Goal: Information Seeking & Learning: Learn about a topic

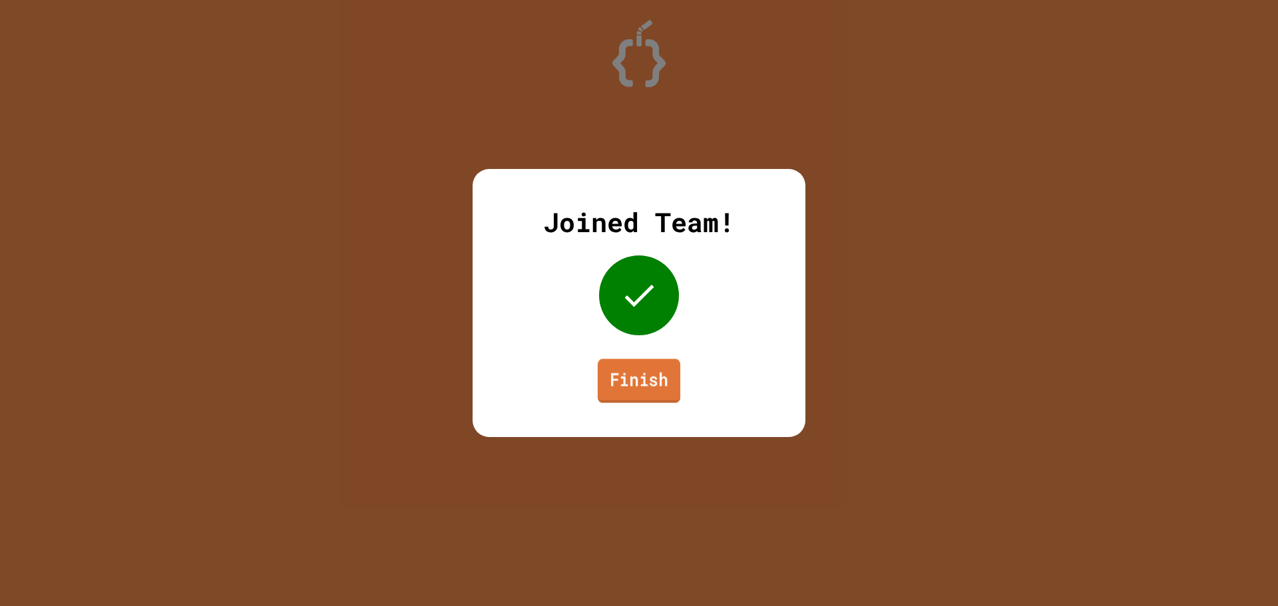
click at [648, 360] on link "Finish" at bounding box center [639, 381] width 83 height 44
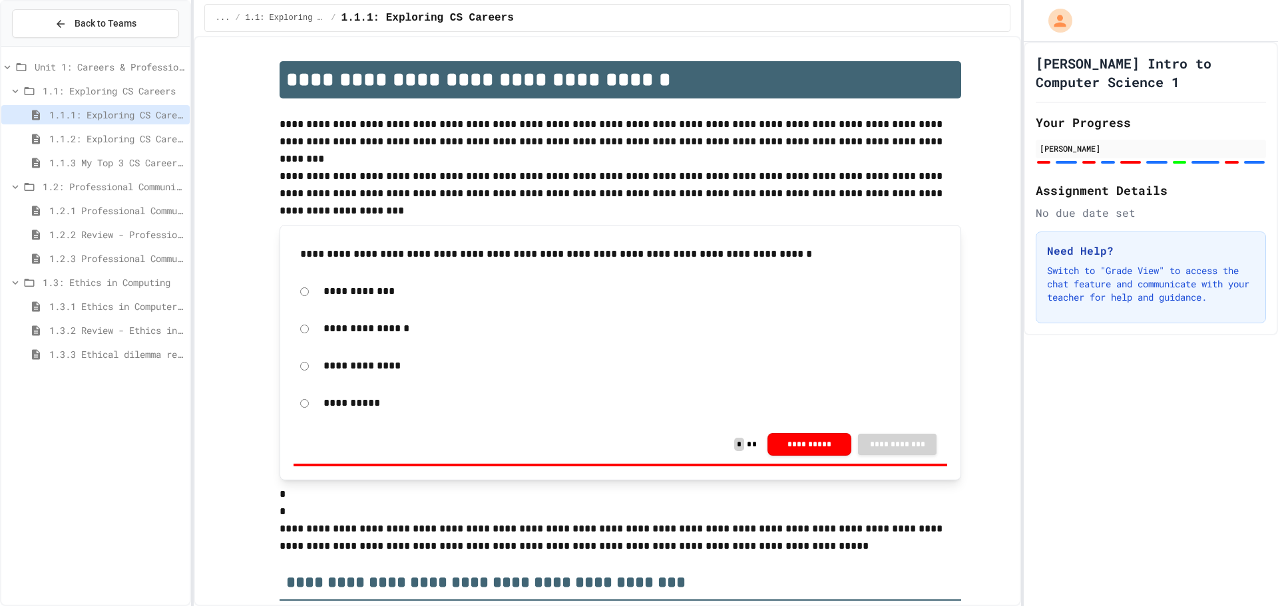
click at [133, 257] on span "1.2.3 Professional Communication Challenge" at bounding box center [116, 259] width 135 height 14
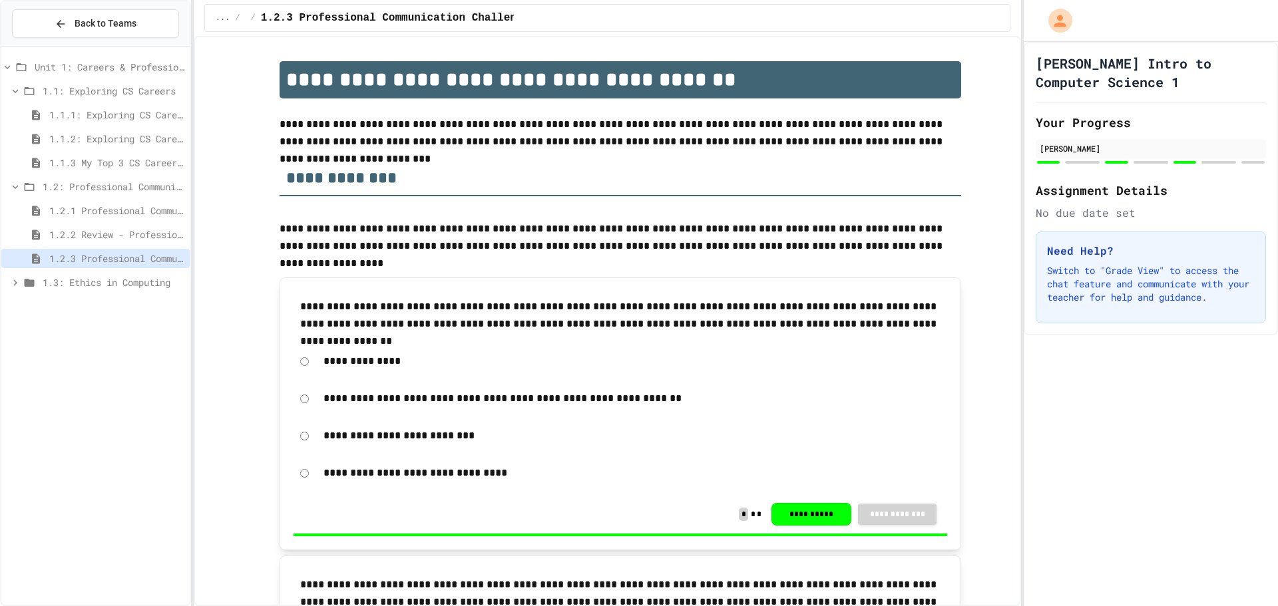
click at [137, 279] on span "1.3: Ethics in Computing" at bounding box center [114, 283] width 142 height 14
click at [138, 280] on span "1.3: Ethics in Computing" at bounding box center [114, 283] width 142 height 14
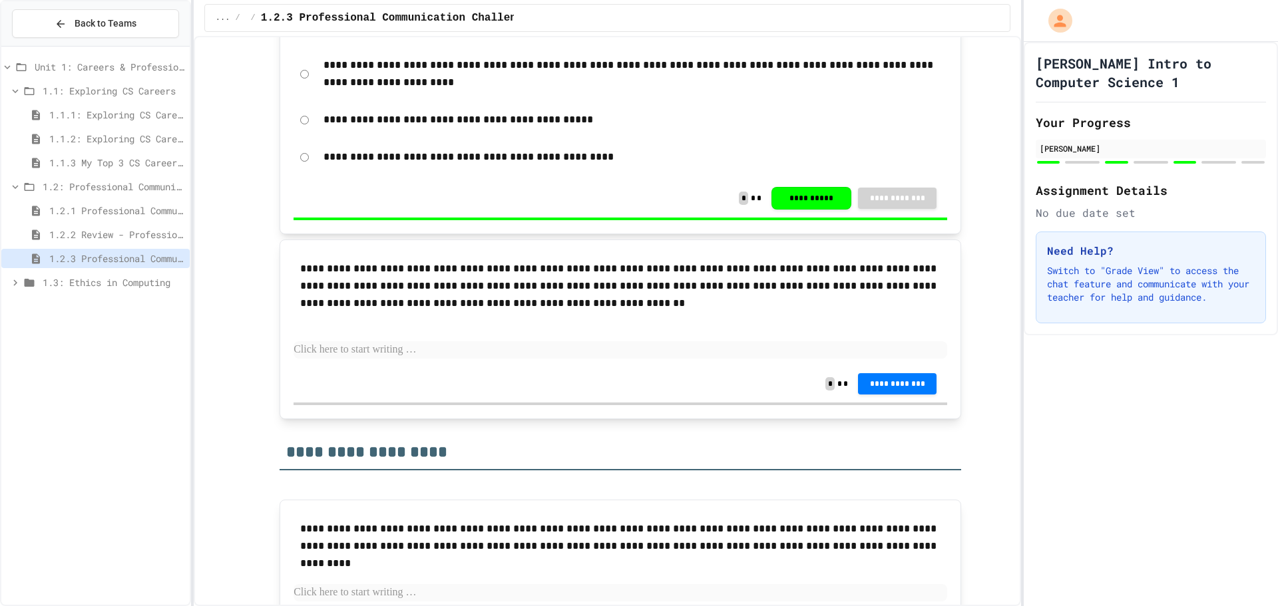
scroll to position [1427, 0]
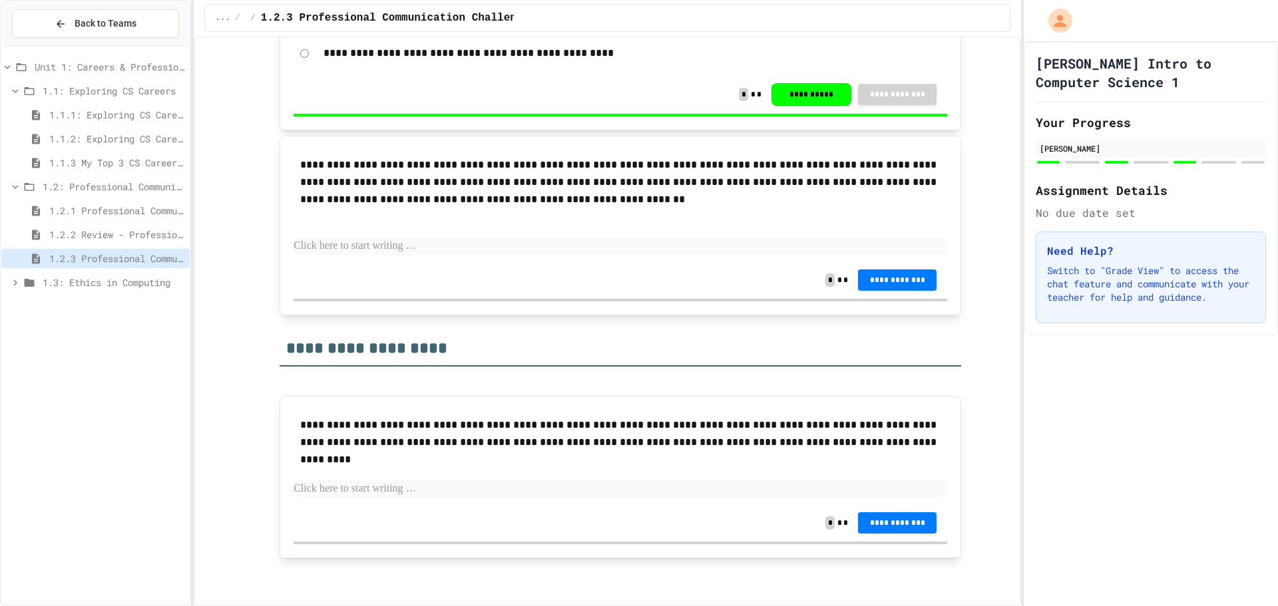
click at [112, 275] on div "1.3: Ethics in Computing" at bounding box center [95, 282] width 188 height 19
click at [128, 282] on span "1.3: Ethics in Computing" at bounding box center [114, 283] width 142 height 14
click at [134, 279] on span "1.3: Ethics in Computing" at bounding box center [114, 283] width 142 height 14
click at [137, 311] on span "1.3.1 Ethics in Computer Science" at bounding box center [116, 307] width 135 height 14
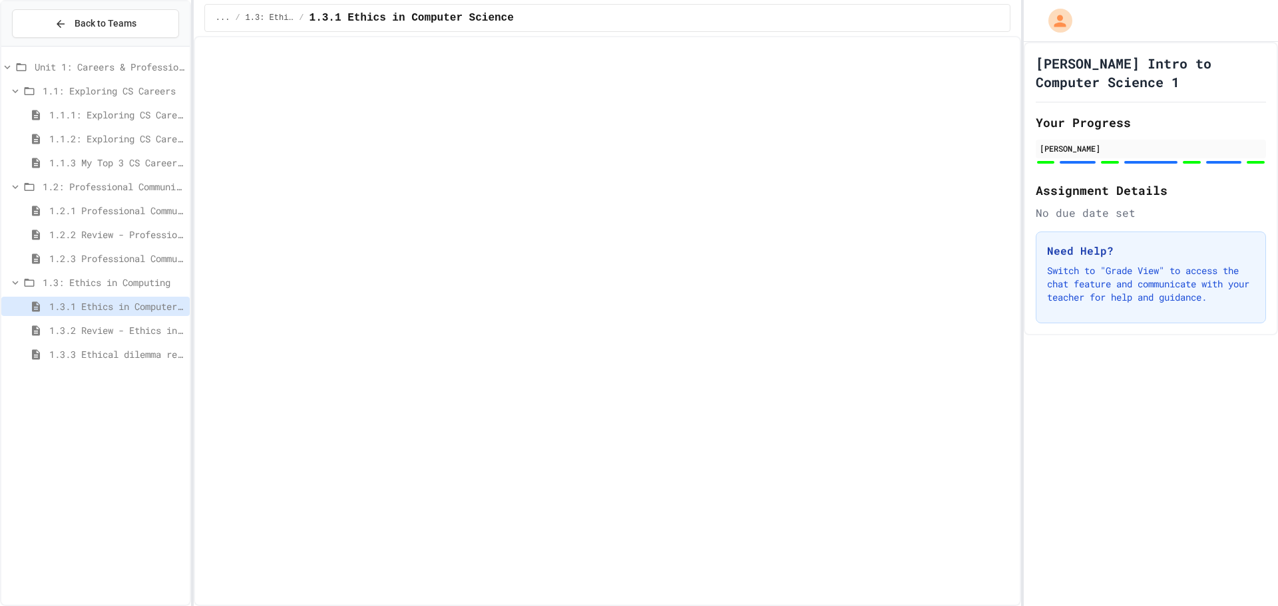
click at [141, 335] on span "1.3.2 Review - Ethics in Computer Science" at bounding box center [116, 331] width 135 height 14
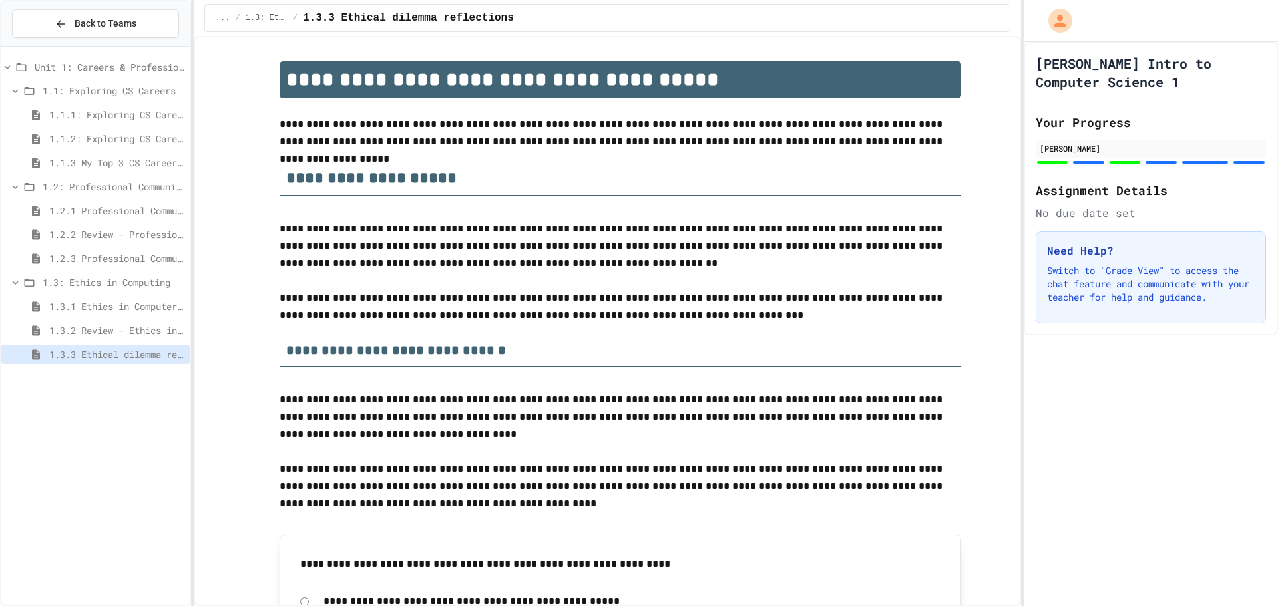
click at [128, 232] on span "1.2.2 Review - Professional Communication" at bounding box center [116, 235] width 135 height 14
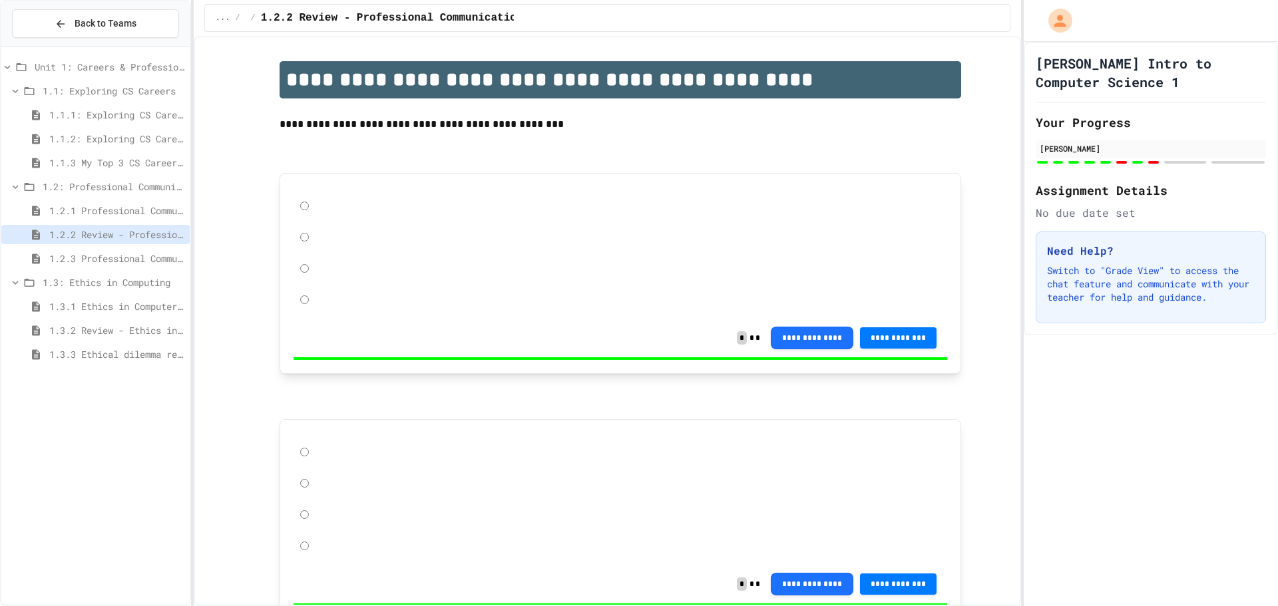
click at [102, 207] on span "1.2.1 Professional Communication" at bounding box center [116, 211] width 135 height 14
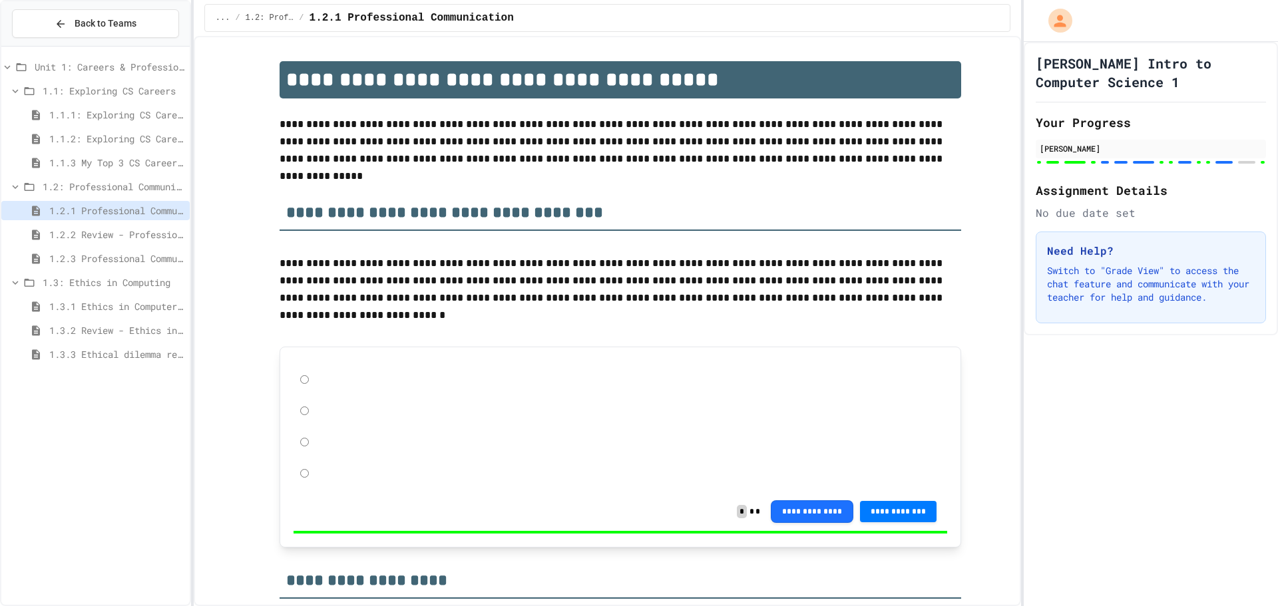
click at [120, 258] on span "1.2.3 Professional Communication Challenge" at bounding box center [116, 259] width 135 height 14
